Goal: Task Accomplishment & Management: Manage account settings

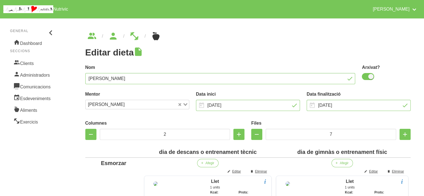
click at [234, 32] on ul "breadcrumbs" at bounding box center [247, 36] width 325 height 9
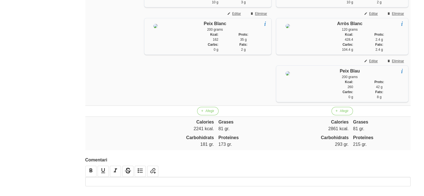
scroll to position [902, 0]
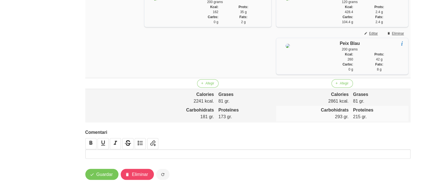
click at [260, 120] on p "173 gr." at bounding box center [243, 116] width 51 height 7
click at [241, 150] on p at bounding box center [248, 153] width 322 height 7
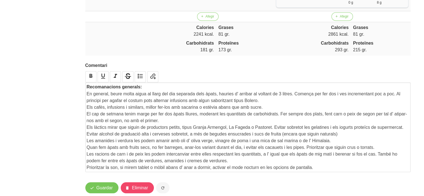
click at [280, 104] on p "En general, beure molta aigua al llarg del dia separada dels àpats, hauries d' …" at bounding box center [248, 96] width 322 height 13
click at [292, 104] on p "En general, beure molta aigua al llarg del dia separada dels àpats, hauries d' …" at bounding box center [248, 96] width 322 height 13
click at [291, 104] on p "En general, beure molta aigua al llarg del dia separada dels àpats, hauries d' …" at bounding box center [248, 96] width 322 height 13
drag, startPoint x: 321, startPoint y: 119, endPoint x: 321, endPoint y: 123, distance: 4.7
click at [321, 104] on p "En general, beure molta aigua al llarg del dia separada dels àpats, hauries d' …" at bounding box center [248, 96] width 322 height 13
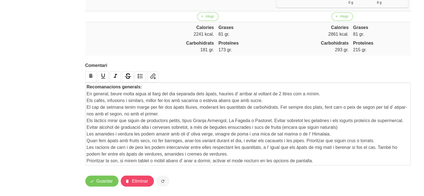
click at [328, 124] on p "Els làctics mirar que siguin de productors petits, tipus Granja Armengol, La Fa…" at bounding box center [248, 120] width 322 height 7
drag, startPoint x: 277, startPoint y: 132, endPoint x: 198, endPoint y: 133, distance: 79.1
click at [198, 117] on p "El cap de setmana tenim marge per fer dos àpats lliures, moderant les quantitat…" at bounding box center [248, 110] width 322 height 13
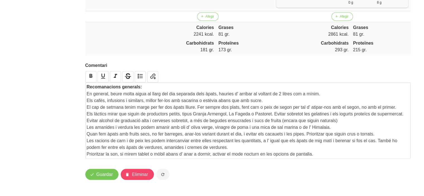
click at [360, 150] on p "Les racions de carn i de peix les podem intercanviar entre elles respectant les…" at bounding box center [248, 143] width 322 height 13
click at [104, 177] on span "Guardar" at bounding box center [104, 173] width 16 height 7
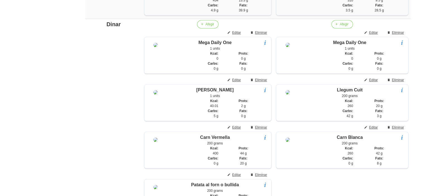
scroll to position [468, 0]
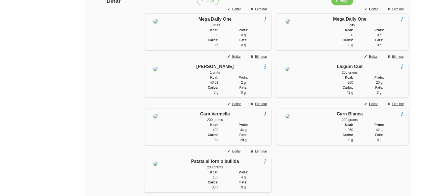
click at [344, 3] on span "Afegir" at bounding box center [343, 0] width 9 height 5
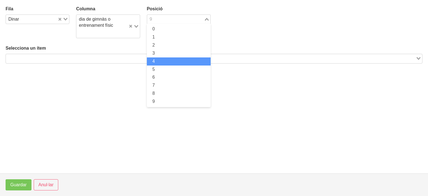
drag, startPoint x: 170, startPoint y: 19, endPoint x: 160, endPoint y: 58, distance: 39.4
click at [160, 24] on div "9 Loading... 0 1 2 3 4 5 6 7 8 9" at bounding box center [179, 18] width 64 height 9
click at [160, 58] on li "4" at bounding box center [179, 61] width 64 height 8
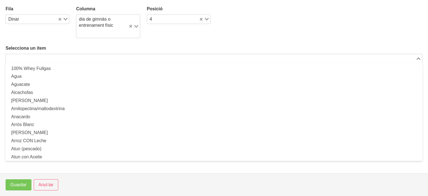
click at [156, 57] on input "Search for option" at bounding box center [210, 58] width 408 height 7
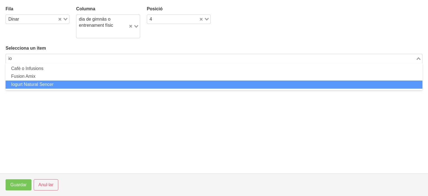
click at [104, 83] on li "Iogurt Natural Sencer" at bounding box center [214, 84] width 417 height 8
type input "io"
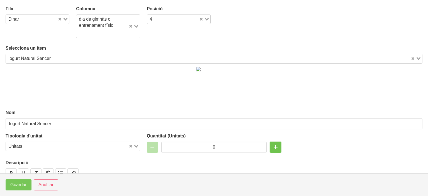
click at [272, 145] on icon "button" at bounding box center [275, 147] width 7 height 10
type input "1"
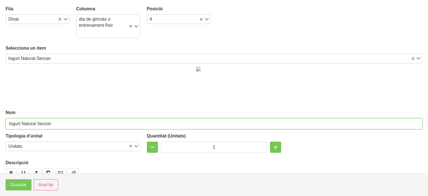
click at [82, 124] on input "Iogurt Natural Sencer" at bounding box center [214, 123] width 417 height 11
drag, startPoint x: 78, startPoint y: 124, endPoint x: 52, endPoint y: 123, distance: 26.5
click at [52, 123] on input "Iogurt Natural Sencer o quèfir" at bounding box center [214, 123] width 417 height 11
type input "Iogurt Natural Sencer o quèfir"
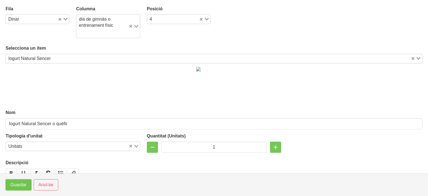
click at [16, 185] on span "Guardar" at bounding box center [18, 184] width 16 height 7
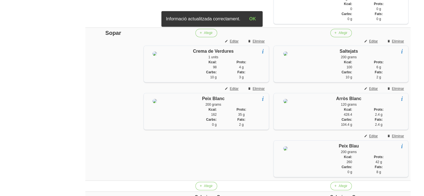
scroll to position [811, 0]
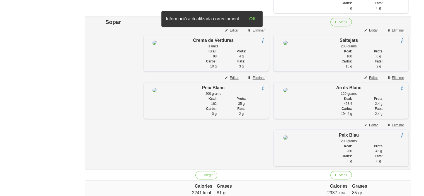
click at [204, 25] on span "Afegir" at bounding box center [208, 21] width 9 height 5
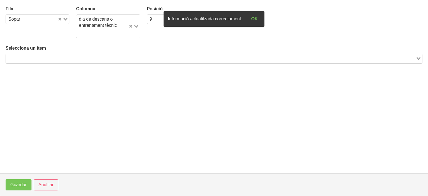
click at [139, 58] on input "Search for option" at bounding box center [210, 58] width 408 height 7
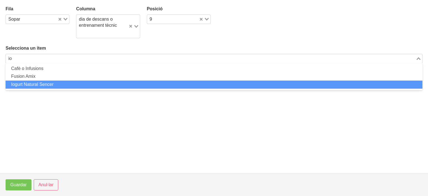
click at [82, 84] on li "Iogurt Natural Sencer" at bounding box center [214, 84] width 417 height 8
type input "io"
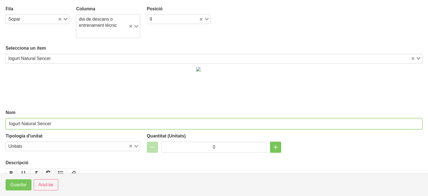
click at [64, 125] on input "Iogurt Natural Sencer" at bounding box center [214, 123] width 417 height 11
paste input "o quèfir"
type input "Iogurt Natural Sencer o quèfir"
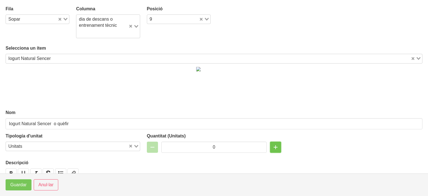
click at [272, 145] on icon "button" at bounding box center [275, 147] width 7 height 10
type input "1"
click at [18, 183] on span "Guardar" at bounding box center [18, 184] width 16 height 7
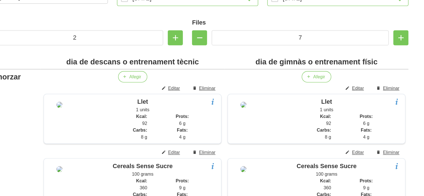
scroll to position [50, 0]
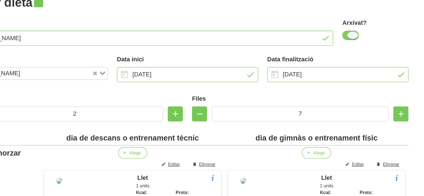
click at [366, 28] on span at bounding box center [367, 26] width 12 height 7
click at [365, 28] on input "checkbox" at bounding box center [363, 26] width 4 height 4
checkbox input "false"
click at [319, 11] on div "Nom [PERSON_NAME]" at bounding box center [220, 23] width 276 height 27
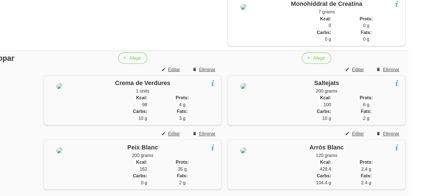
scroll to position [995, 0]
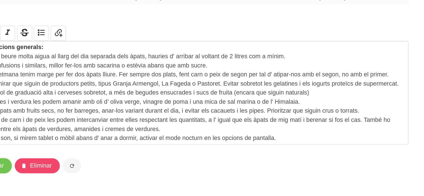
click at [111, 174] on span "Guardar" at bounding box center [104, 173] width 16 height 7
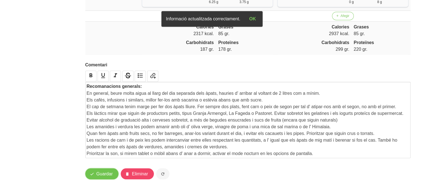
click at [98, 172] on span "Guardar" at bounding box center [104, 173] width 16 height 7
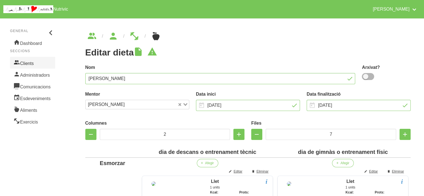
click at [29, 58] on link "Clients" at bounding box center [32, 63] width 45 height 12
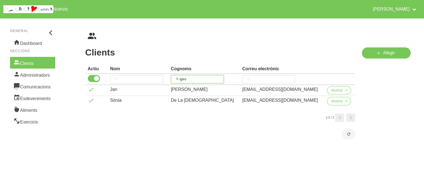
click at [200, 77] on input "igles" at bounding box center [197, 79] width 53 height 8
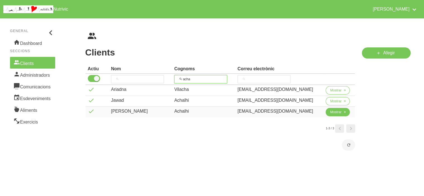
type input "acha"
click at [330, 110] on span "Mostrar" at bounding box center [335, 111] width 11 height 5
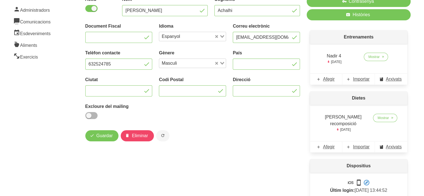
scroll to position [78, 0]
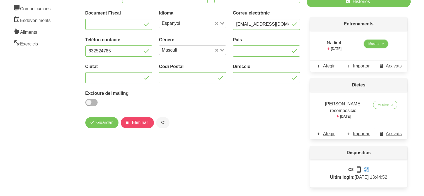
click at [384, 42] on icon at bounding box center [382, 43] width 3 height 5
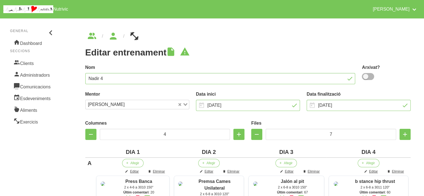
click at [266, 65] on label "Nom" at bounding box center [220, 67] width 270 height 7
